Goal: Task Accomplishment & Management: Manage account settings

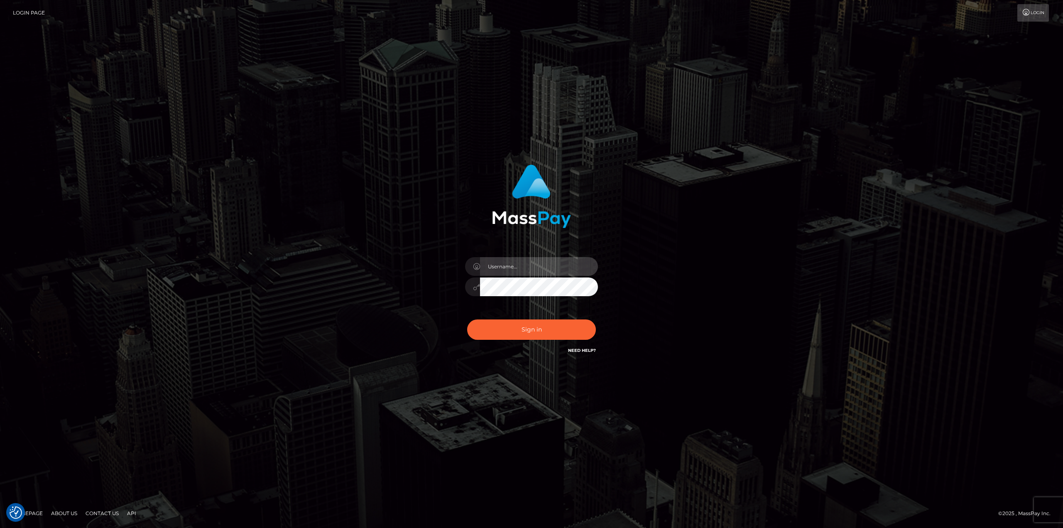
click at [503, 265] on input "text" at bounding box center [539, 266] width 118 height 19
type input "Ahmed"
click at [549, 323] on button "Sign in" at bounding box center [531, 329] width 129 height 20
click at [549, 324] on button "Sign in" at bounding box center [531, 329] width 129 height 20
click at [545, 261] on input "text" at bounding box center [539, 266] width 118 height 19
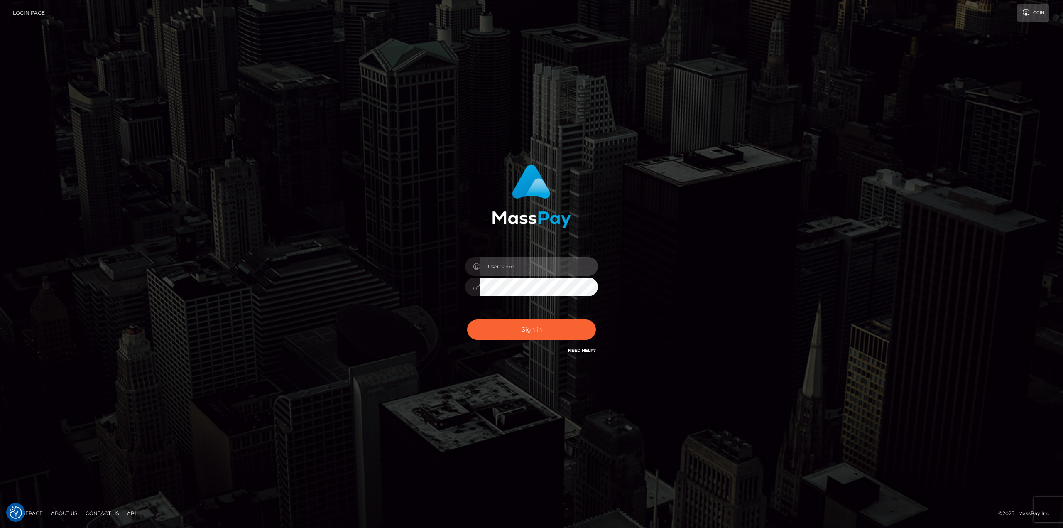
type input "Ahmed"
click at [526, 326] on button "Sign in" at bounding box center [531, 329] width 129 height 20
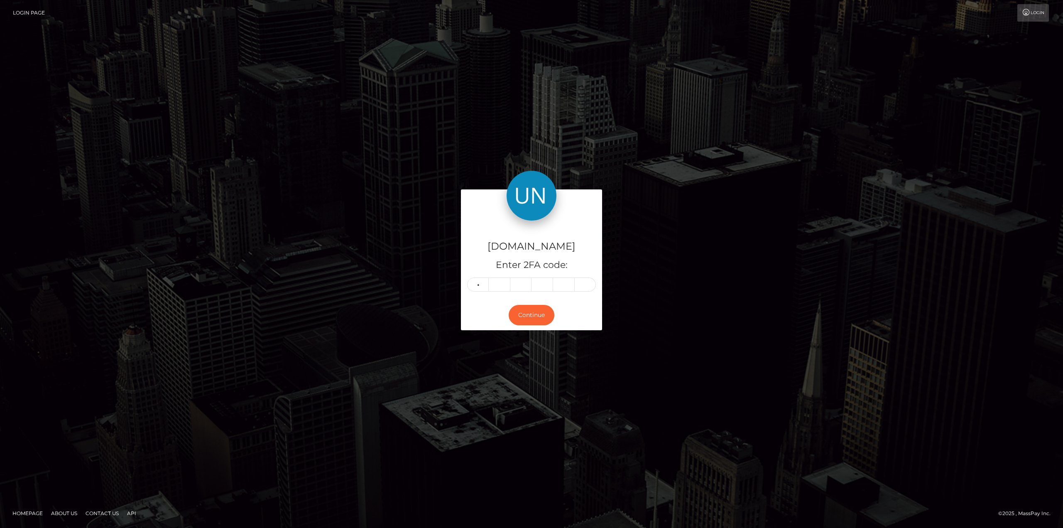
type input "9"
type input "0"
type input "9"
type input "4"
type input "0"
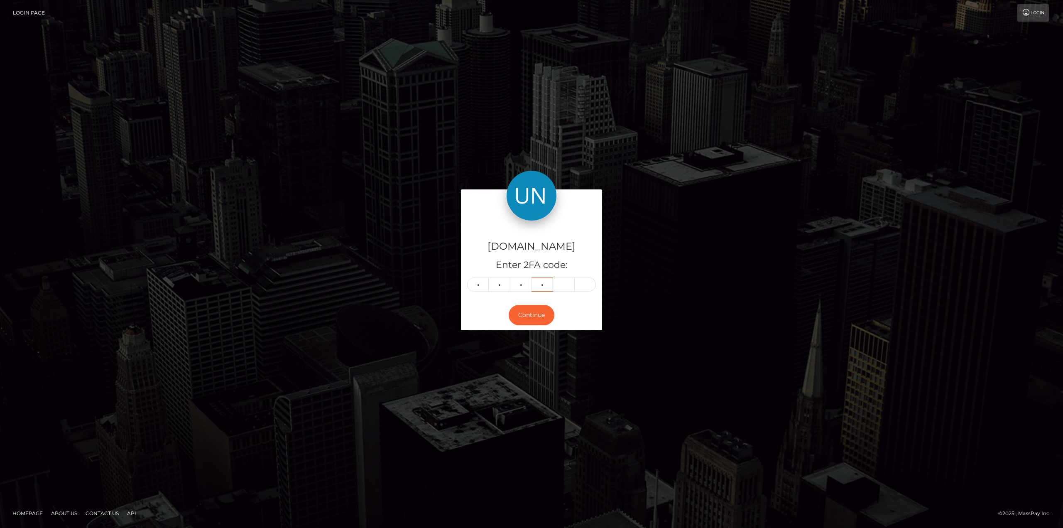
type input "5"
type input "9"
type input "3"
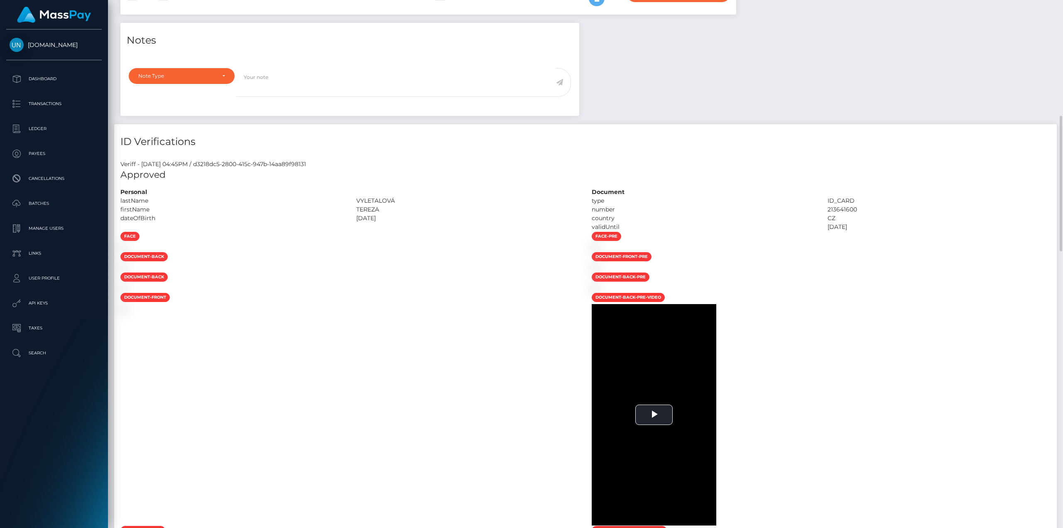
scroll to position [374, 0]
